Goal: Task Accomplishment & Management: Manage account settings

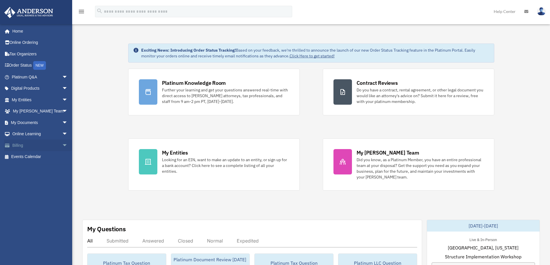
click at [62, 147] on span "arrow_drop_down" at bounding box center [68, 146] width 12 height 12
click at [38, 156] on link "$ Open Invoices" at bounding box center [42, 157] width 68 height 12
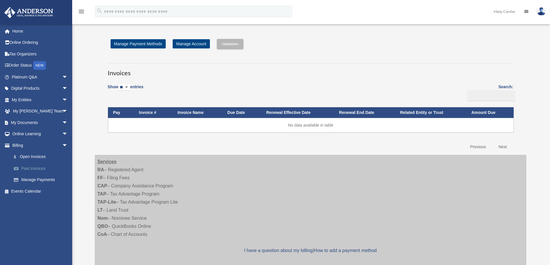
click at [35, 167] on link "Past Invoices" at bounding box center [42, 169] width 68 height 12
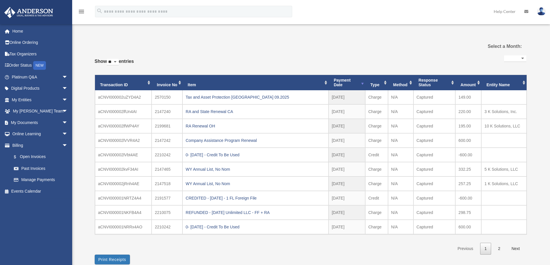
select select
click at [28, 156] on link "$ Open Invoices" at bounding box center [42, 157] width 68 height 12
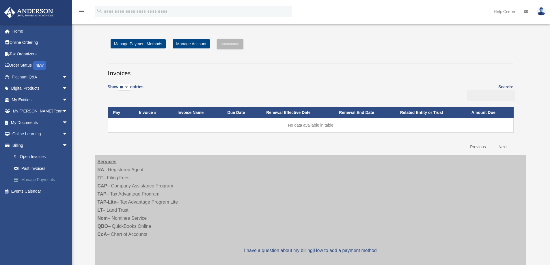
click at [31, 179] on link "Manage Payments" at bounding box center [42, 180] width 68 height 12
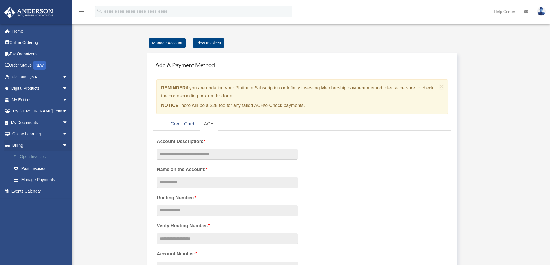
click at [31, 158] on link "$ Open Invoices" at bounding box center [42, 157] width 68 height 12
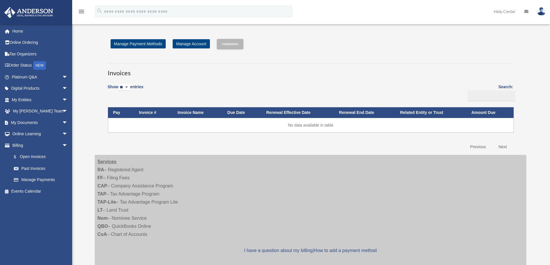
click at [500, 147] on link "Next" at bounding box center [502, 147] width 17 height 12
click at [40, 169] on link "Past Invoices" at bounding box center [42, 169] width 68 height 12
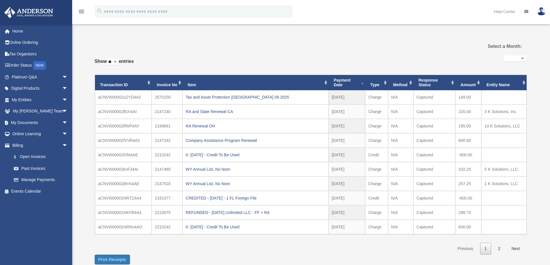
select select
